Goal: Find specific page/section: Find specific page/section

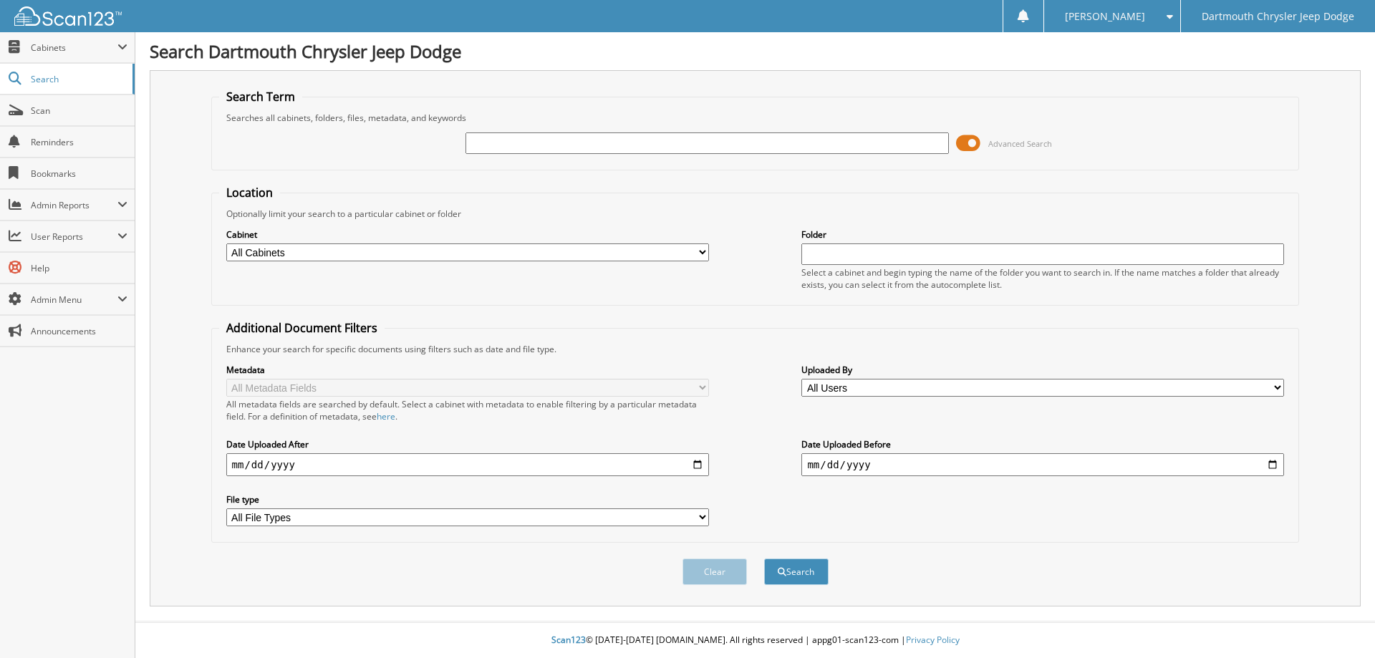
click at [539, 142] on input "text" at bounding box center [707, 143] width 483 height 21
type input "380149"
click at [764, 559] on button "Search" at bounding box center [796, 572] width 64 height 27
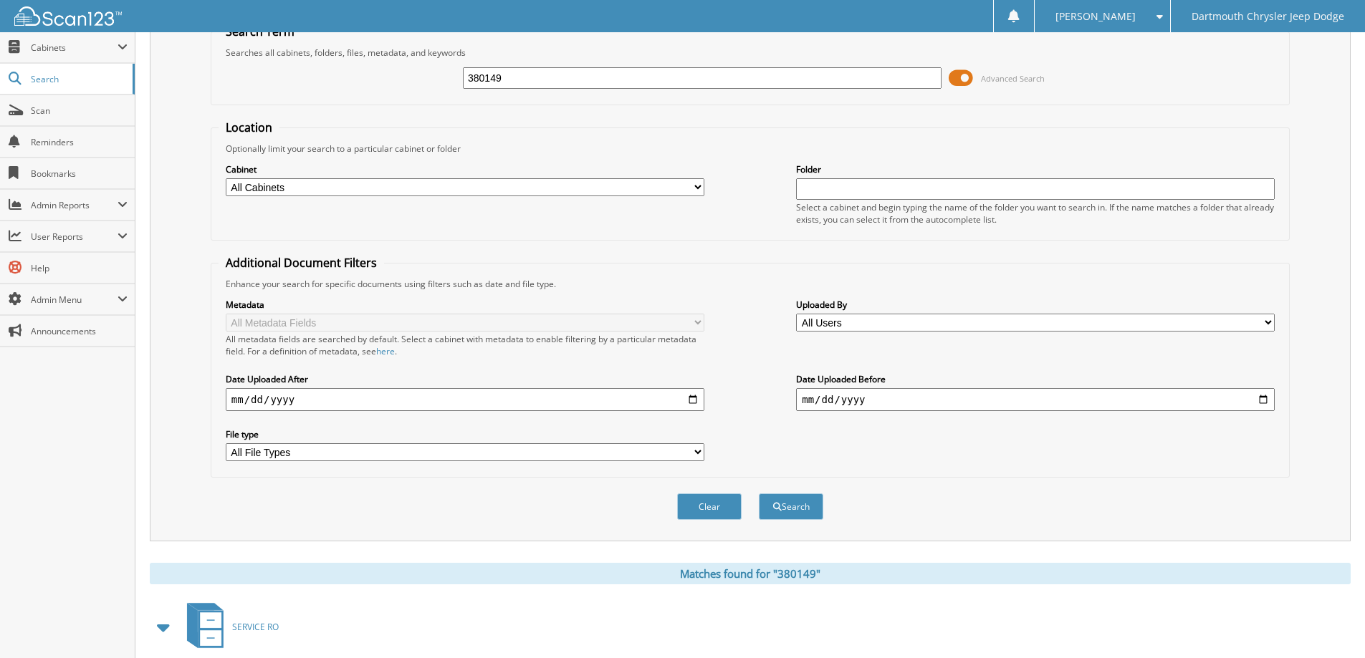
scroll to position [230, 0]
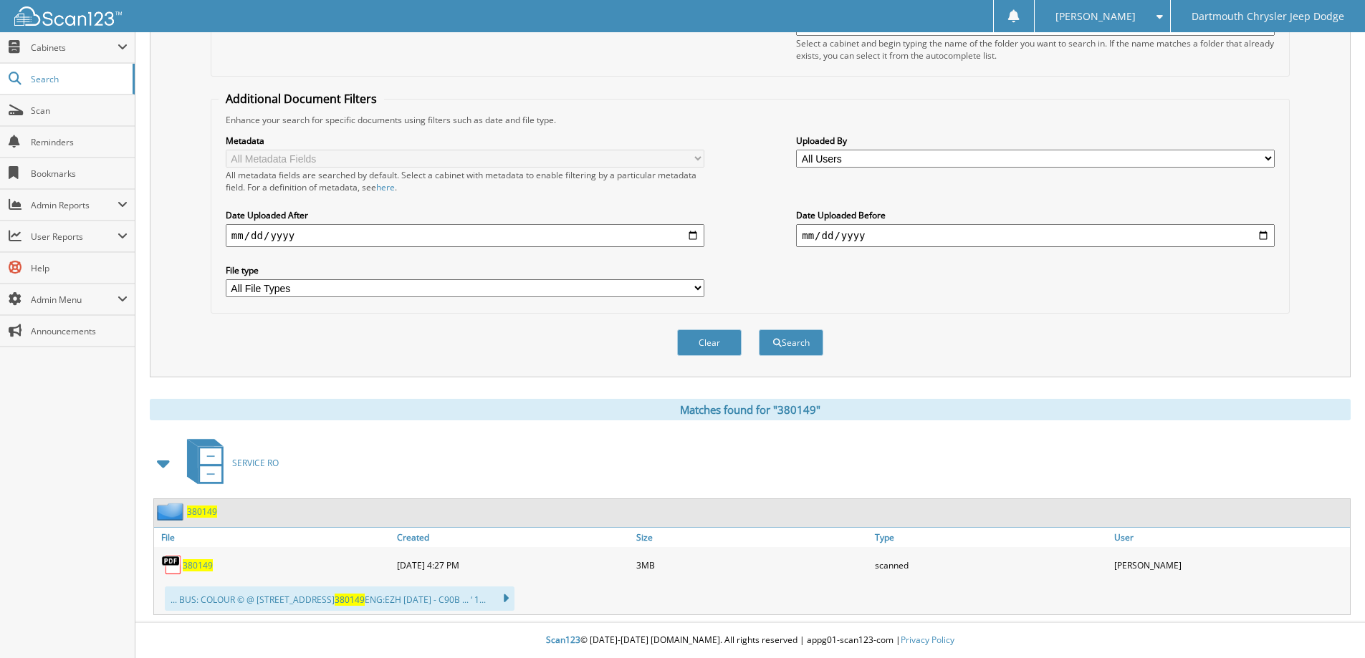
click at [207, 563] on span "380149" at bounding box center [198, 565] width 30 height 12
